Goal: Task Accomplishment & Management: Complete application form

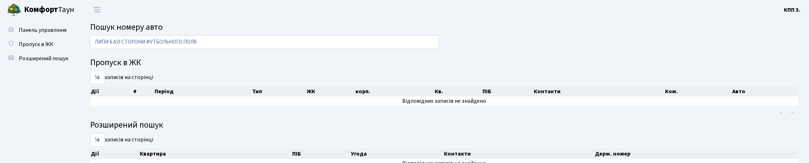
click at [429, 47] on input "ЛИПИ 6 АЗІ СТОРОНИ ФУТБОЛЬНОГО ПОЛЯ" at bounding box center [264, 41] width 349 height 13
type input "ЛИПИ 6 АЗІ СТОРОНИ ФУТБОЛЬНОГО ПОЛЯ"
click at [23, 51] on link "Пропуск в ЖК" at bounding box center [39, 44] width 71 height 14
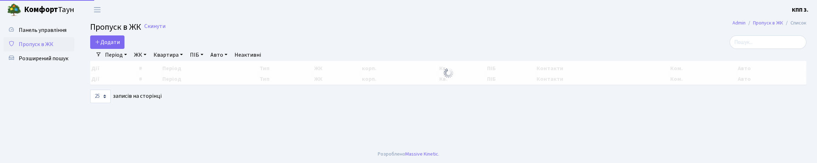
select select "25"
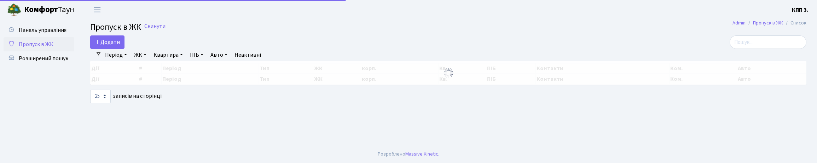
select select "25"
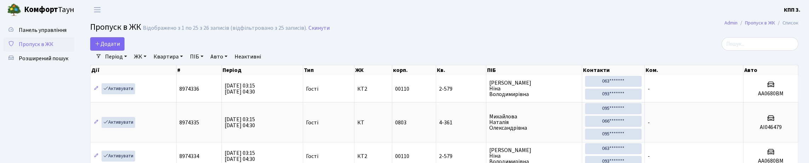
click at [32, 51] on link "Пропуск в ЖК" at bounding box center [39, 44] width 71 height 14
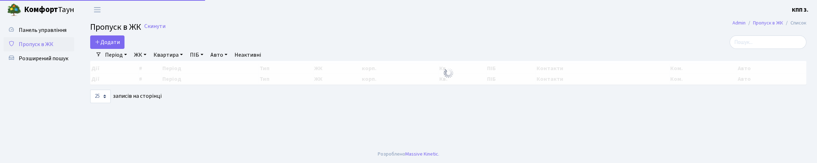
select select "25"
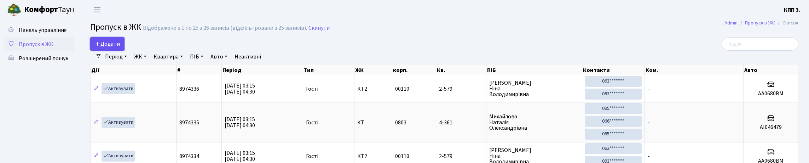
click at [93, 51] on link "Додати" at bounding box center [107, 43] width 34 height 13
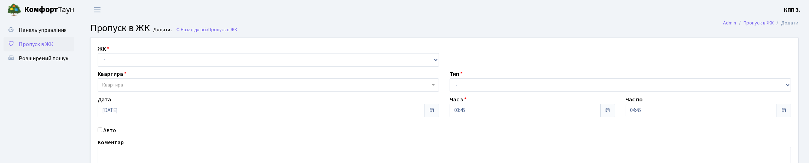
click at [39, 48] on span "Пропуск в ЖК" at bounding box center [36, 44] width 35 height 8
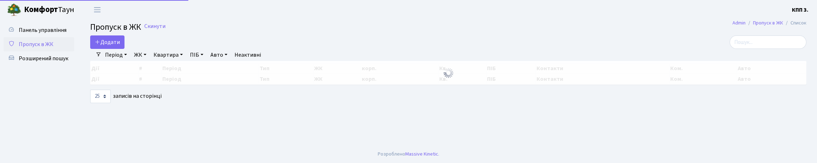
select select "25"
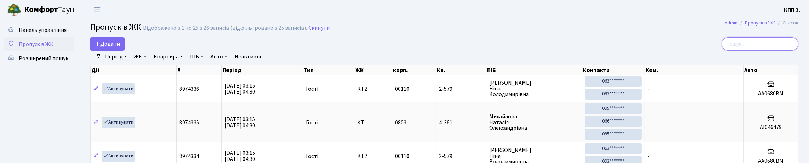
click at [739, 51] on input "search" at bounding box center [759, 43] width 77 height 13
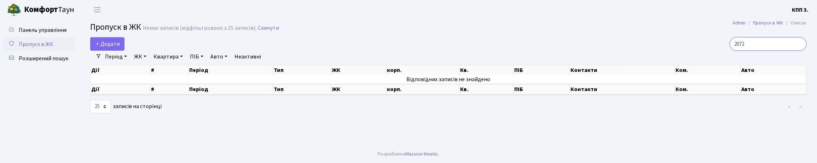
click at [763, 51] on input "2072" at bounding box center [768, 43] width 77 height 13
type input "11-232"
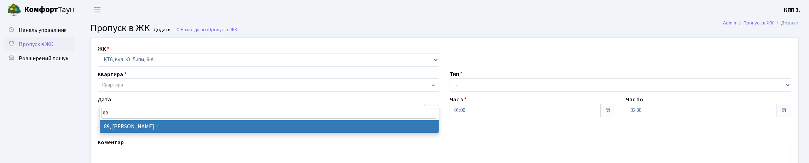
select select "304"
click at [36, 48] on span "Пропуск в ЖК" at bounding box center [36, 44] width 35 height 8
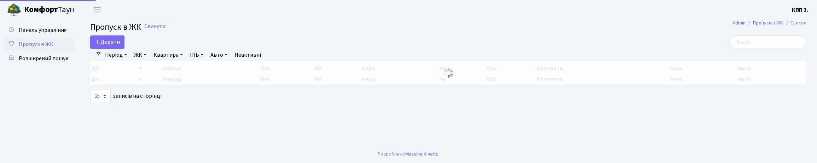
select select "25"
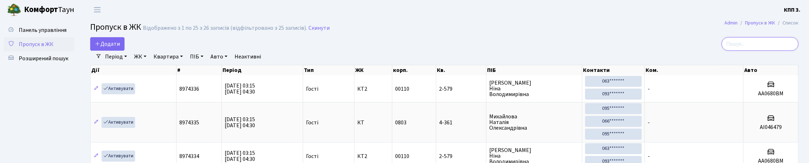
click at [733, 51] on input "search" at bounding box center [759, 43] width 77 height 13
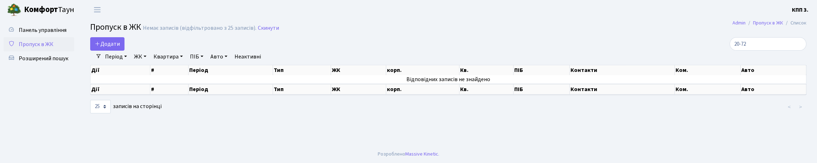
click at [130, 63] on link "Період" at bounding box center [116, 57] width 28 height 12
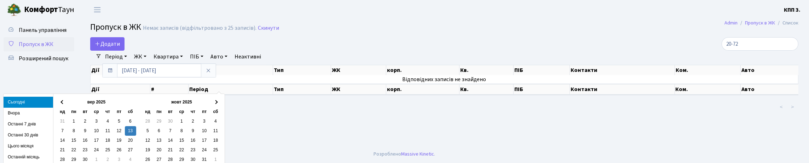
click at [19, 123] on li "Останні 7 днів" at bounding box center [29, 123] width 50 height 11
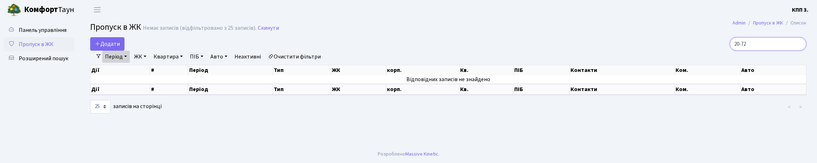
click at [778, 51] on input "20-72" at bounding box center [768, 43] width 77 height 13
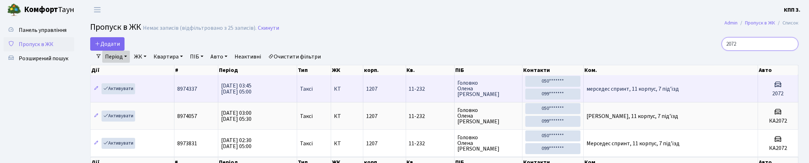
type input "2072"
click at [766, 90] on h3 at bounding box center [778, 85] width 34 height 10
click at [283, 102] on td "13.09.2025 03:45 13.09.2025 05:00" at bounding box center [257, 88] width 79 height 27
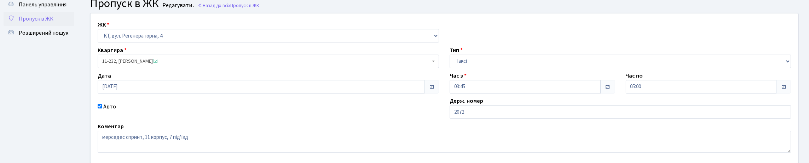
scroll to position [71, 0]
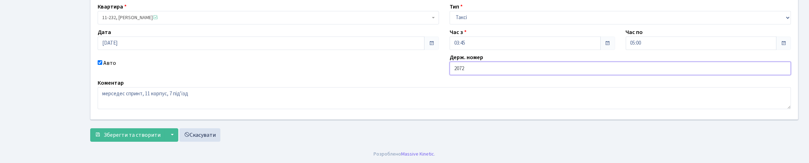
click at [453, 75] on input "2072" at bounding box center [620, 68] width 341 height 13
click at [491, 75] on input "ЕП2072" at bounding box center [620, 68] width 341 height 13
click at [462, 75] on input "ЕП2072" at bounding box center [620, 68] width 341 height 13
click at [569, 75] on input "КА2072" at bounding box center [620, 68] width 341 height 13
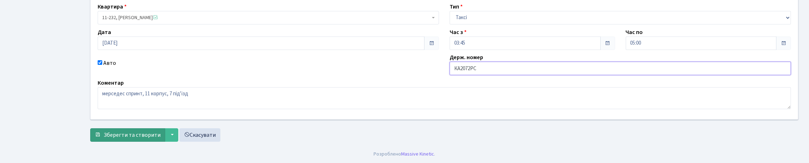
type input "КА2072РС"
click at [161, 132] on span "Зберегти та створити" at bounding box center [132, 135] width 57 height 8
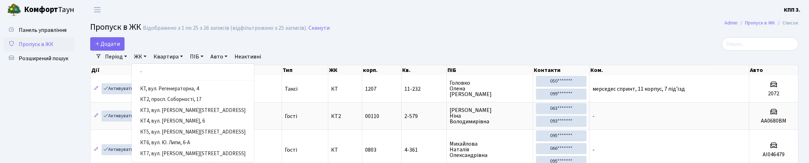
select select "25"
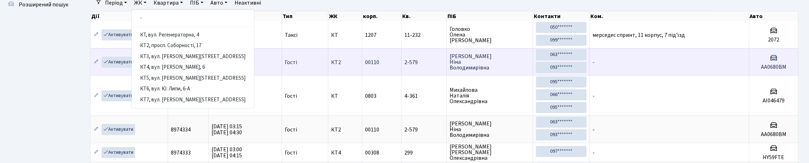
scroll to position [35, 0]
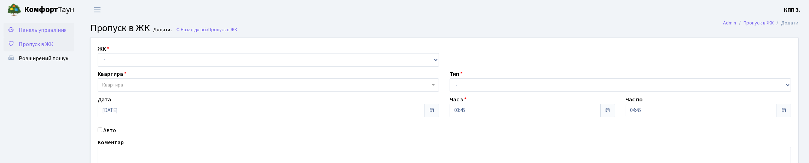
click at [50, 37] on link "Панель управління" at bounding box center [39, 30] width 71 height 14
